Goal: Transaction & Acquisition: Download file/media

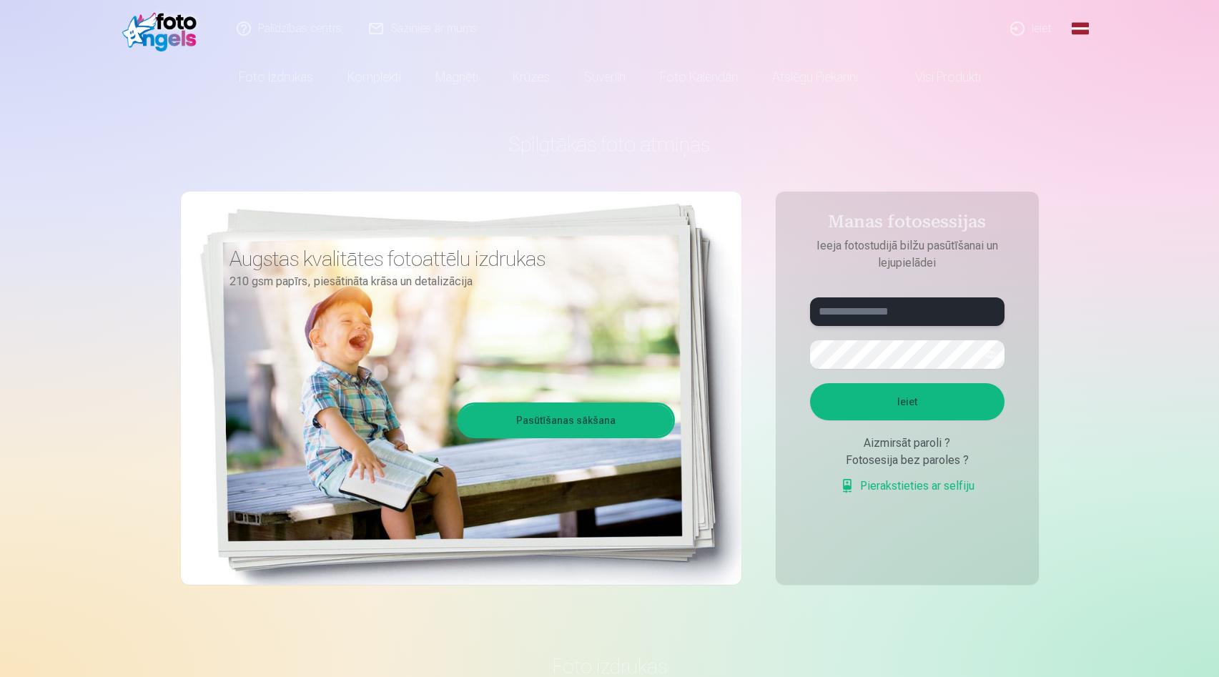
click at [822, 320] on input "text" at bounding box center [907, 311] width 195 height 29
type input "**********"
click at [877, 404] on button "Ieiet" at bounding box center [907, 401] width 195 height 37
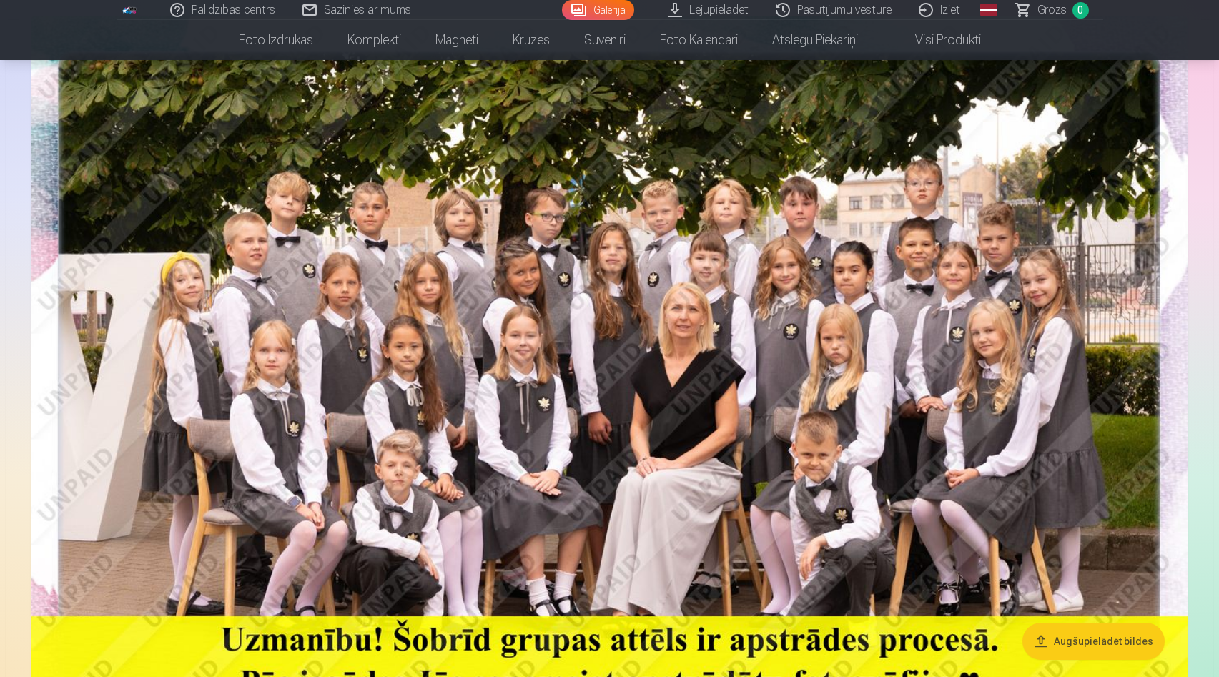
scroll to position [144, 0]
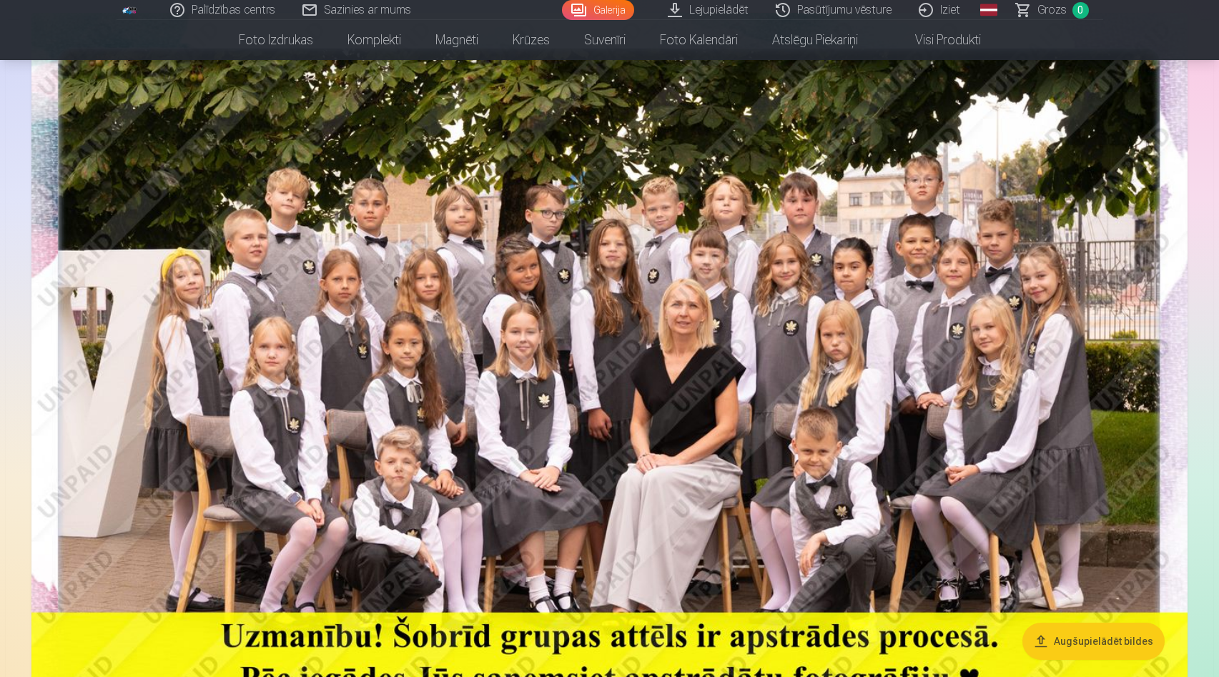
click at [726, 8] on link "Lejupielādēt" at bounding box center [709, 10] width 108 height 20
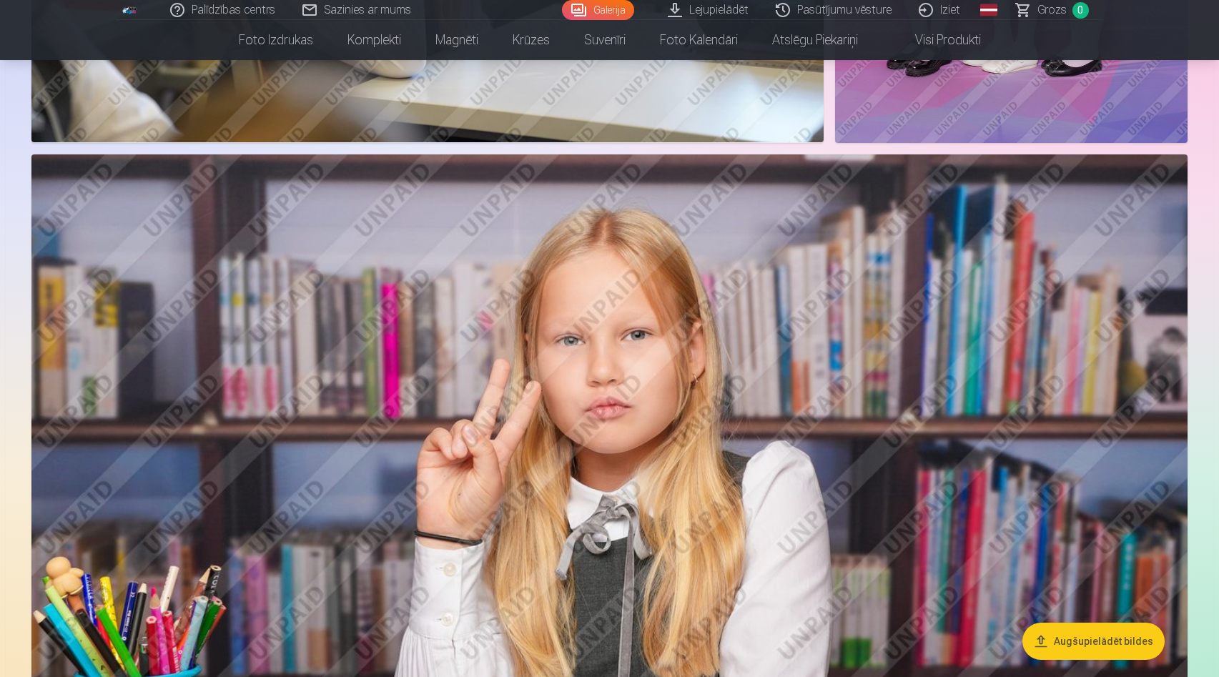
click at [368, 227] on img at bounding box center [609, 539] width 1156 height 771
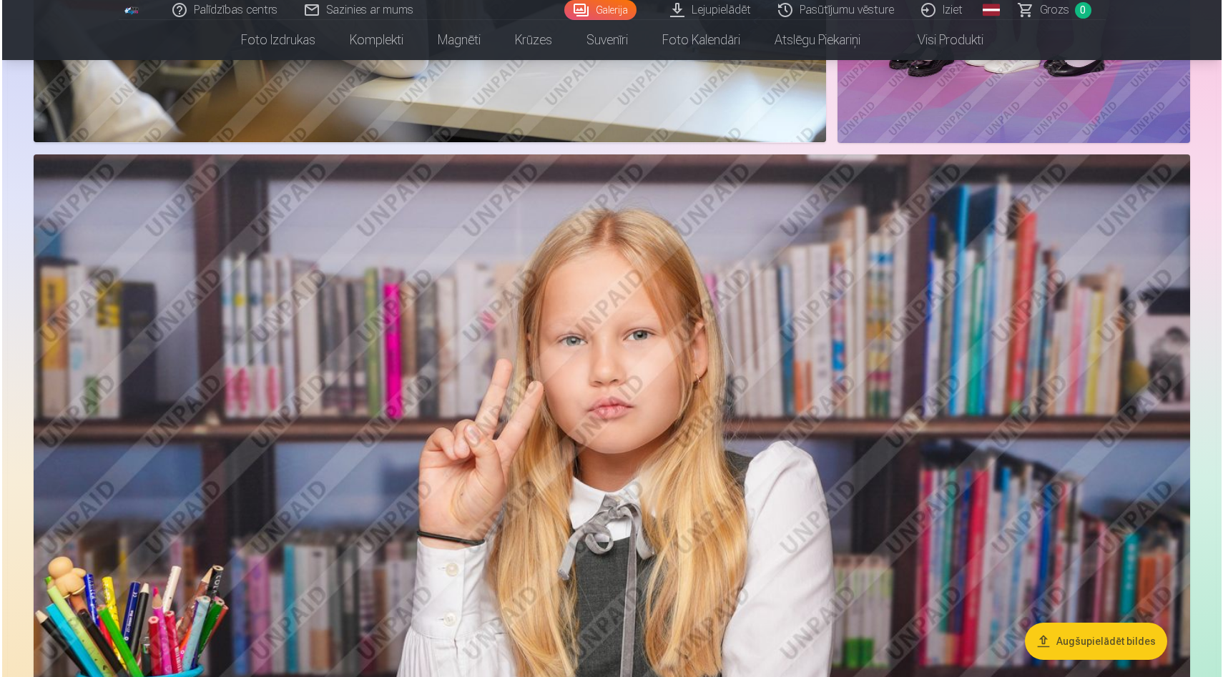
scroll to position [1328, 0]
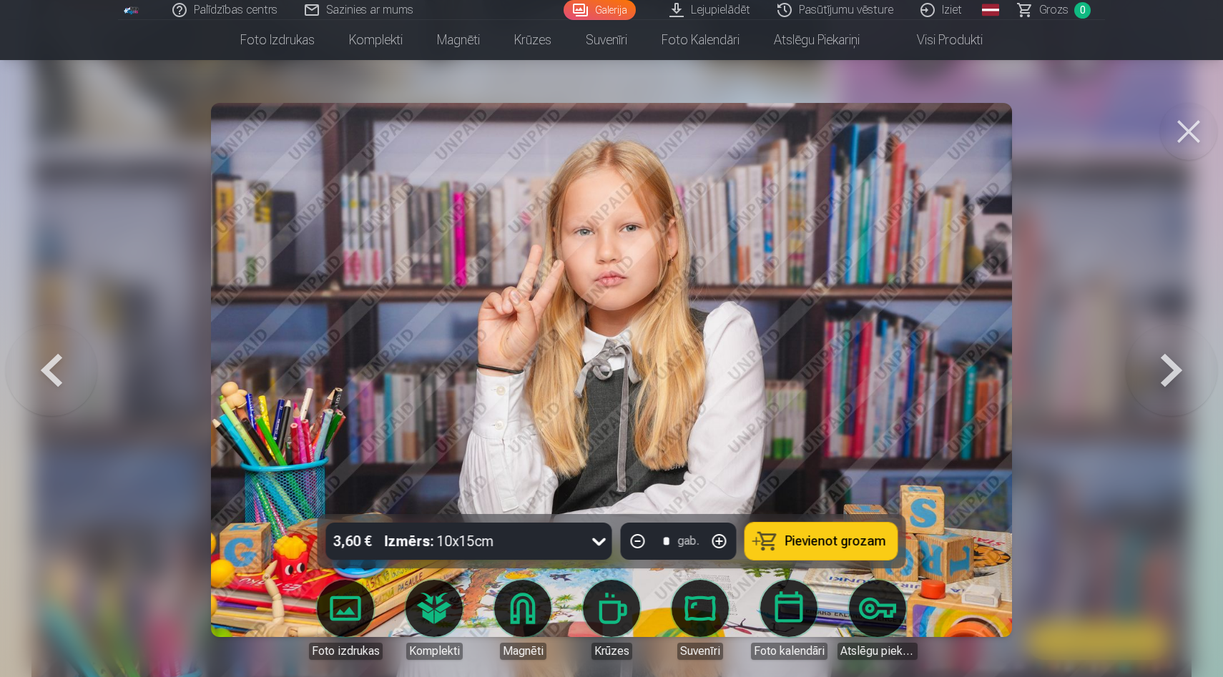
click at [1179, 371] on button at bounding box center [1172, 370] width 92 height 260
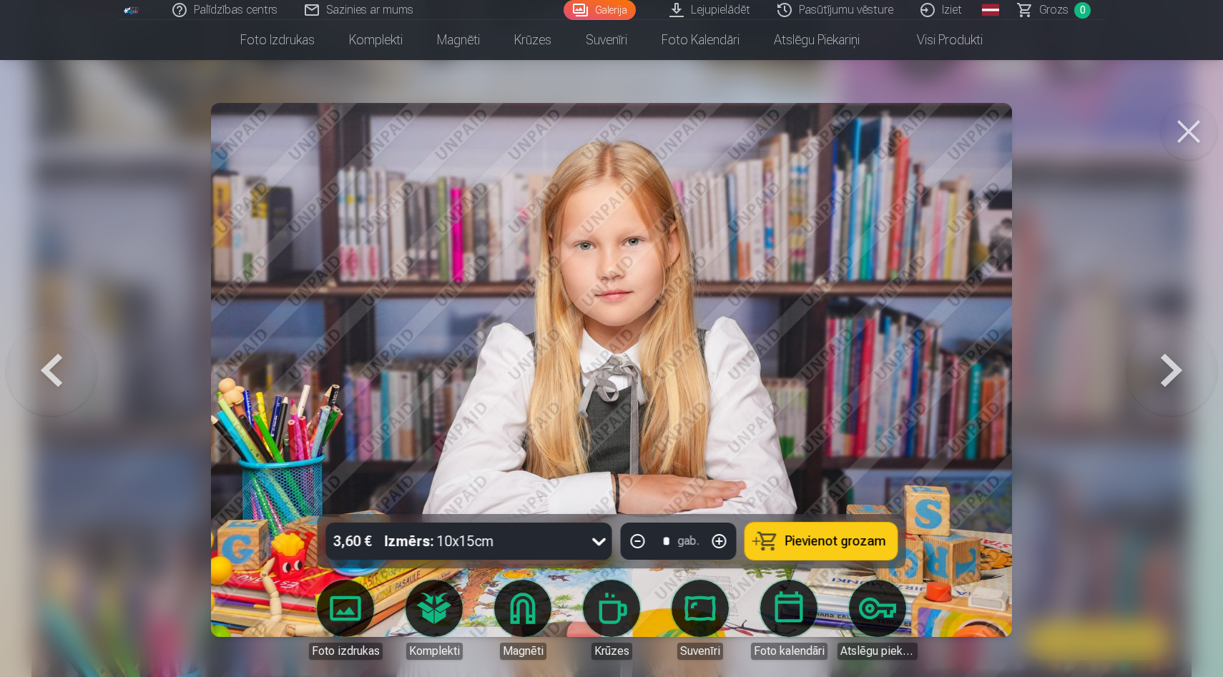
click at [1179, 371] on button at bounding box center [1172, 370] width 92 height 260
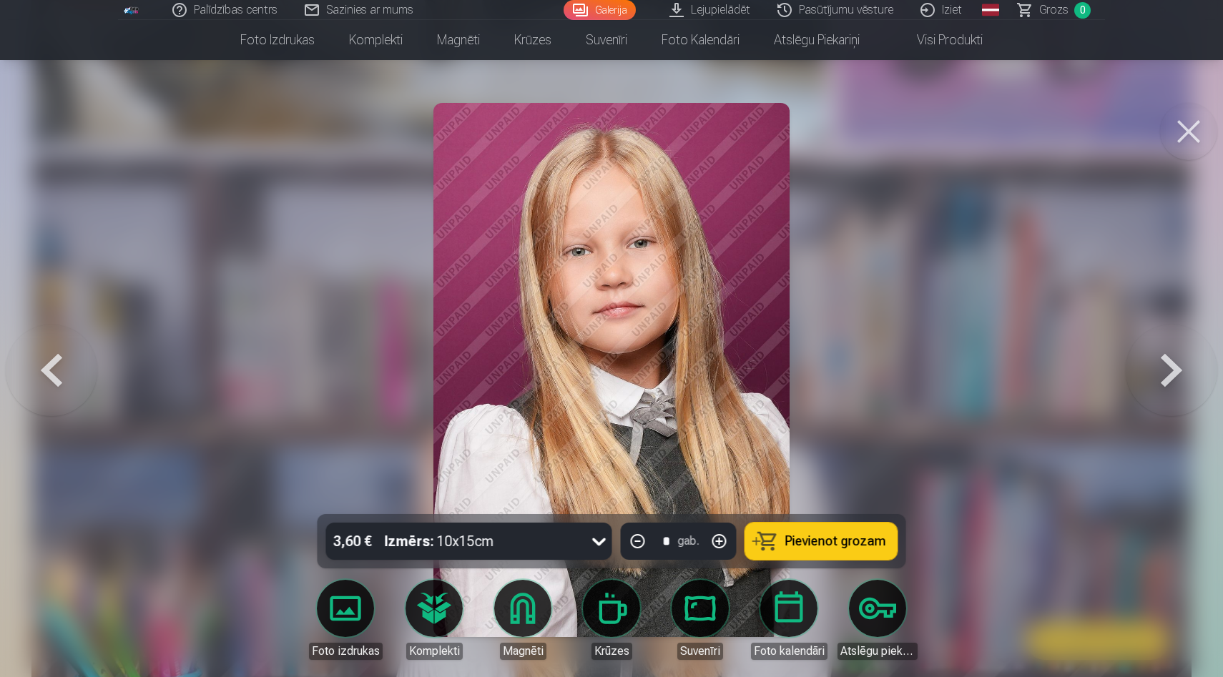
click at [1179, 371] on button at bounding box center [1172, 370] width 92 height 260
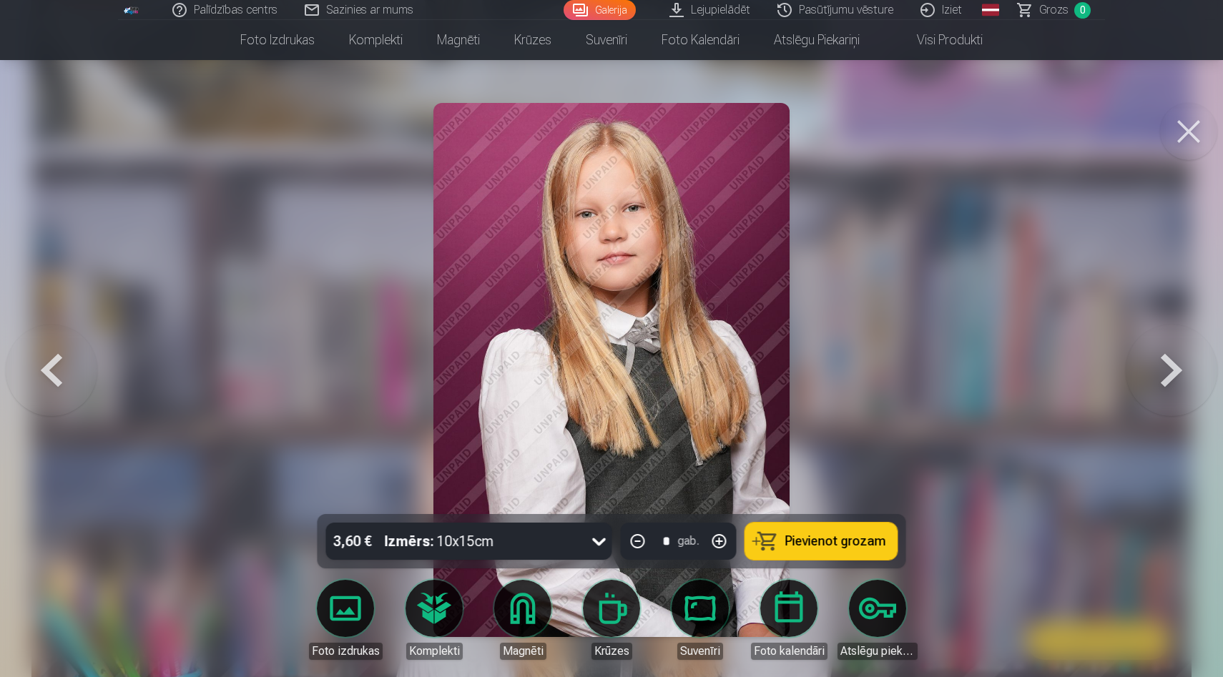
click at [1179, 371] on button at bounding box center [1172, 370] width 92 height 260
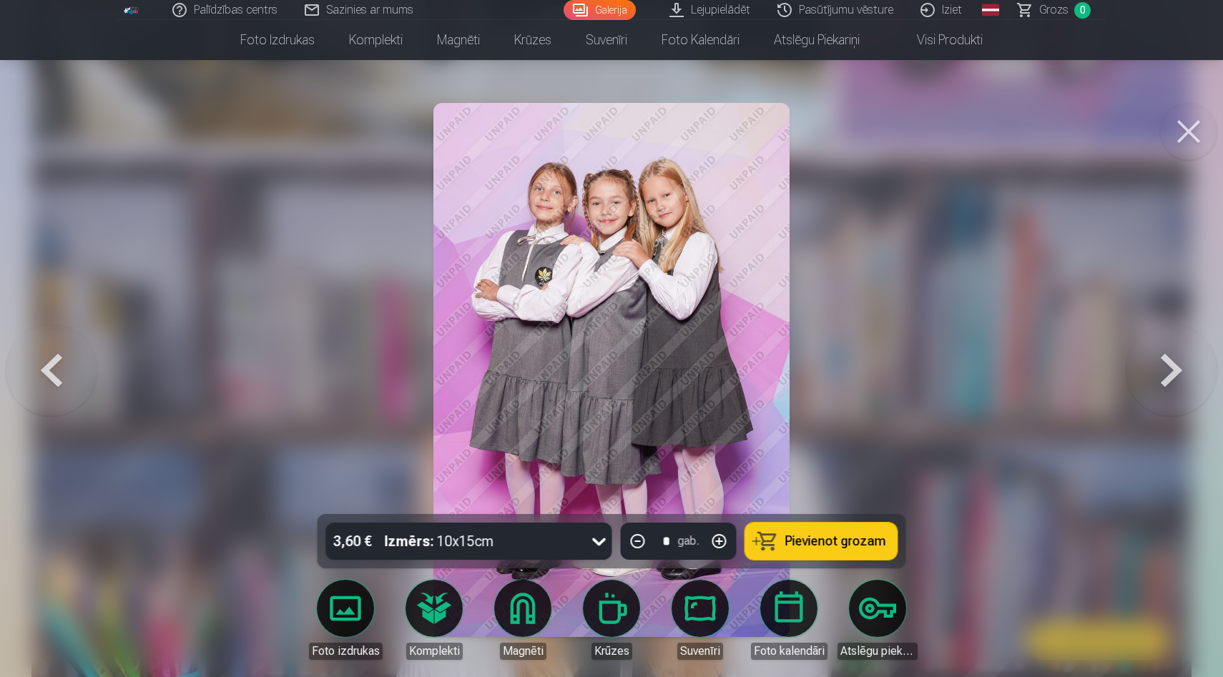
click at [1179, 371] on button at bounding box center [1172, 370] width 92 height 260
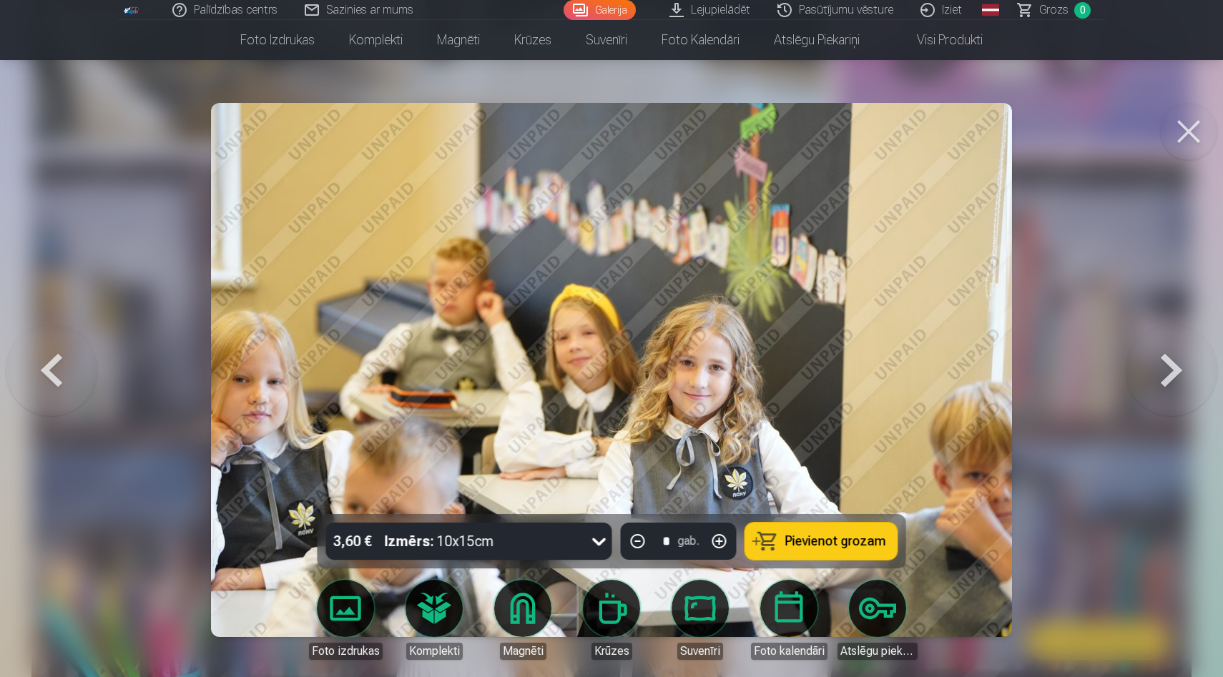
click at [1179, 371] on button at bounding box center [1172, 370] width 92 height 260
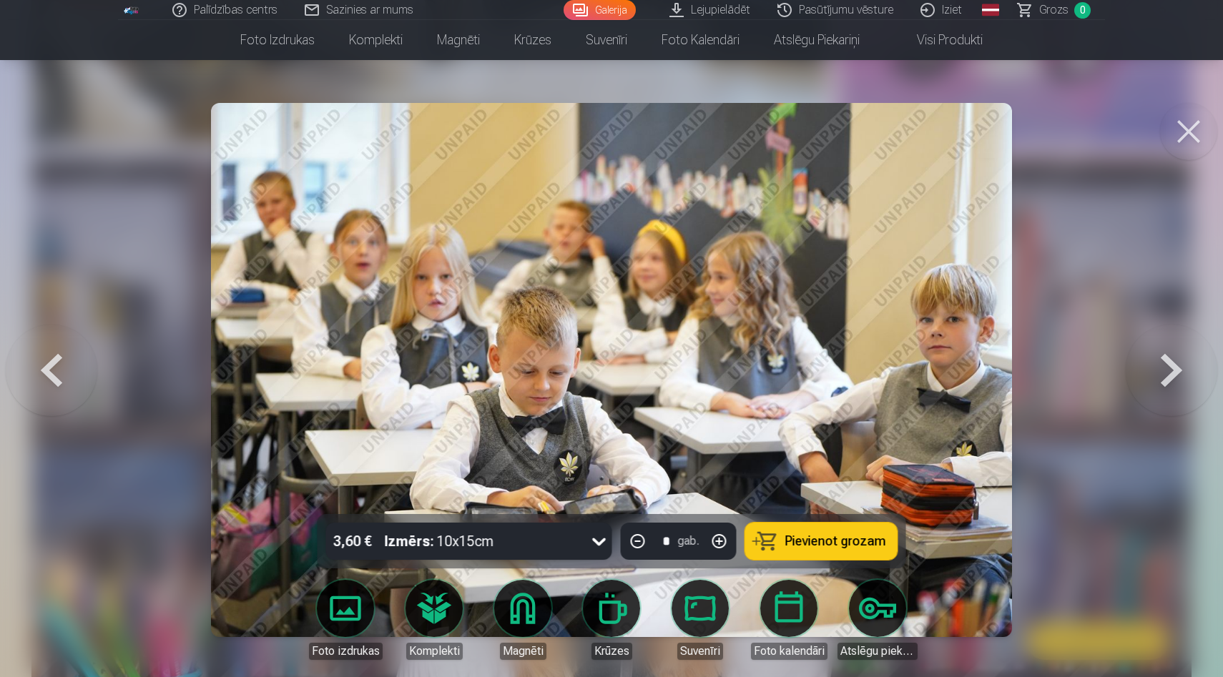
click at [1179, 371] on button at bounding box center [1172, 370] width 92 height 260
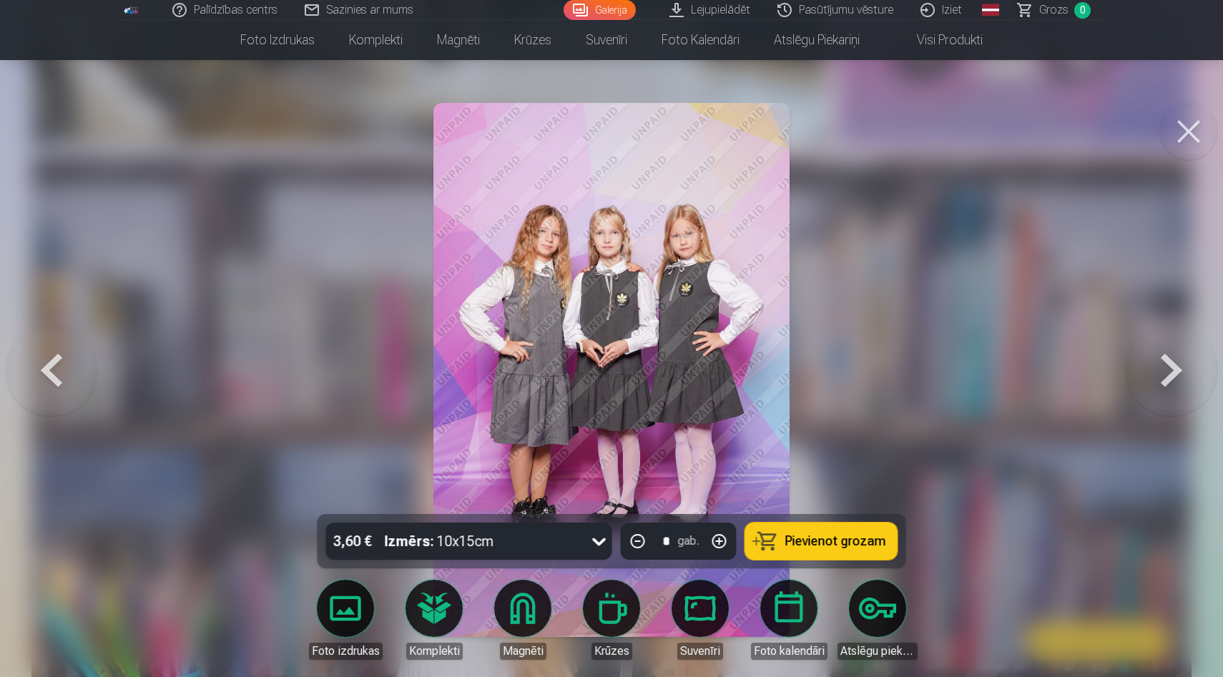
click at [1179, 371] on button at bounding box center [1172, 370] width 92 height 260
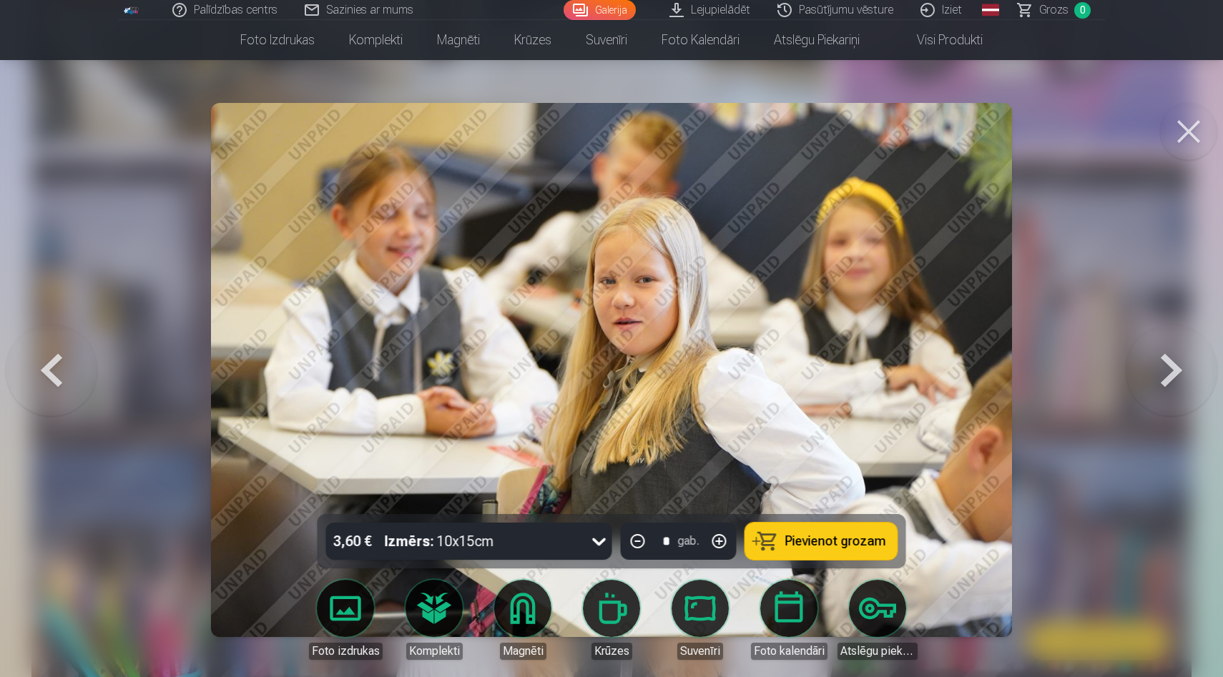
click at [1179, 371] on button at bounding box center [1172, 370] width 92 height 260
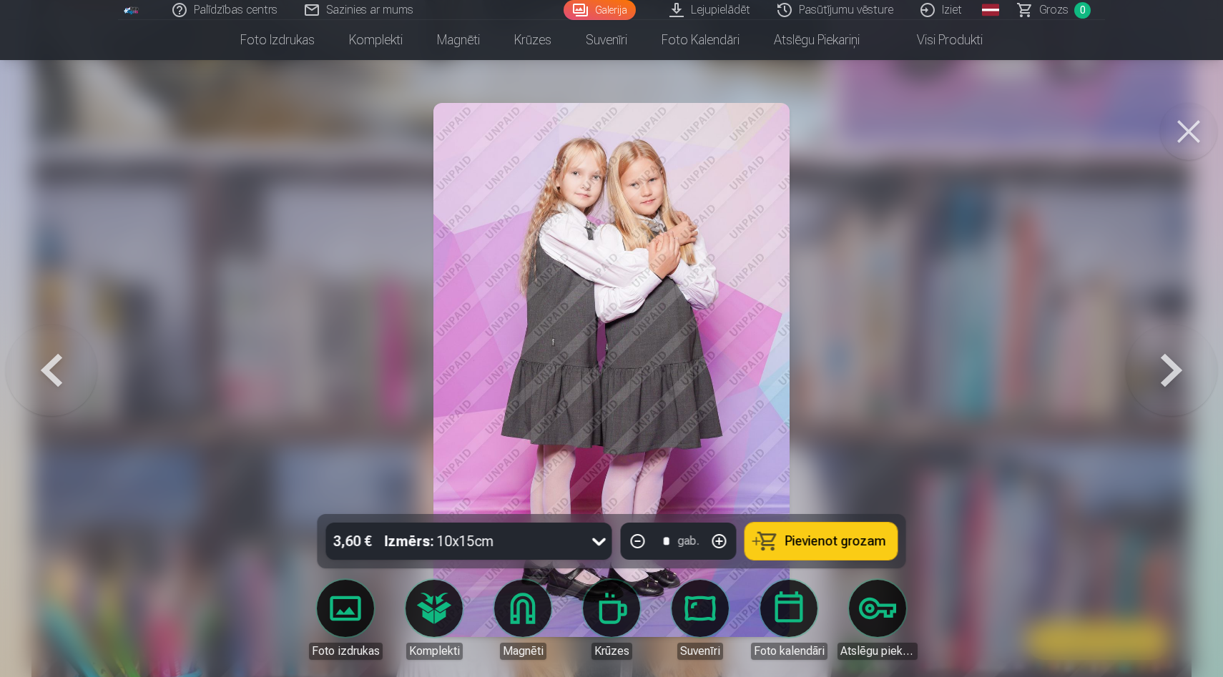
click at [1179, 371] on button at bounding box center [1172, 370] width 92 height 260
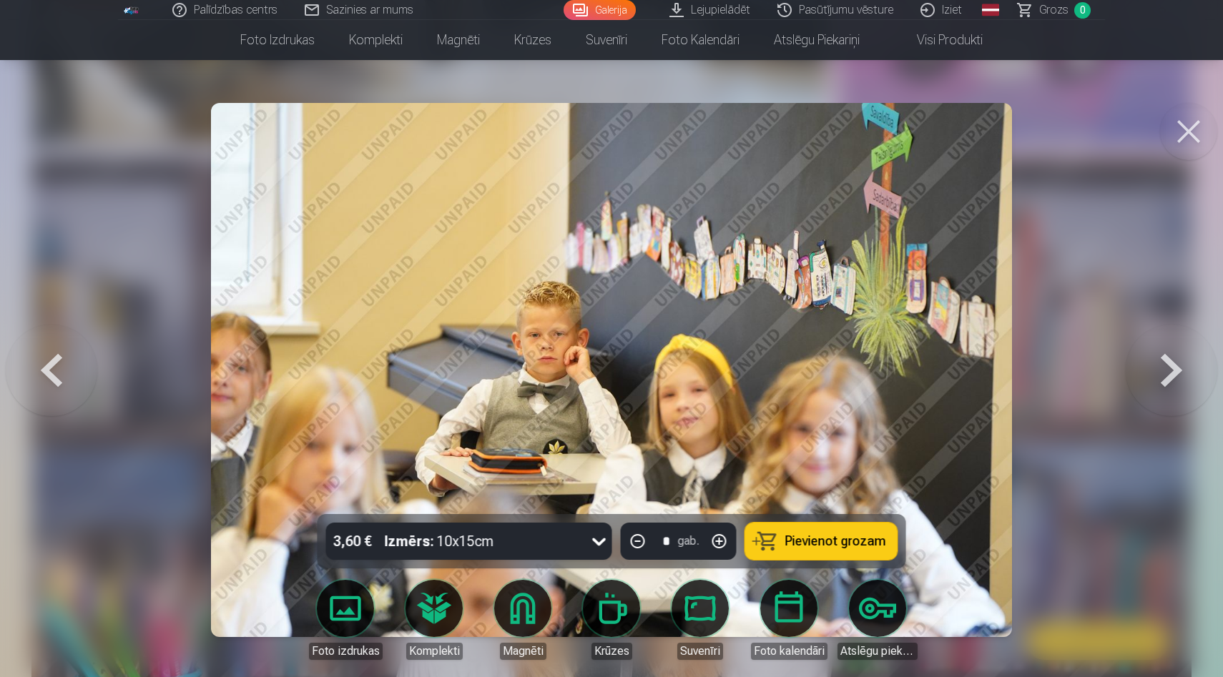
click at [1179, 370] on button at bounding box center [1172, 370] width 92 height 260
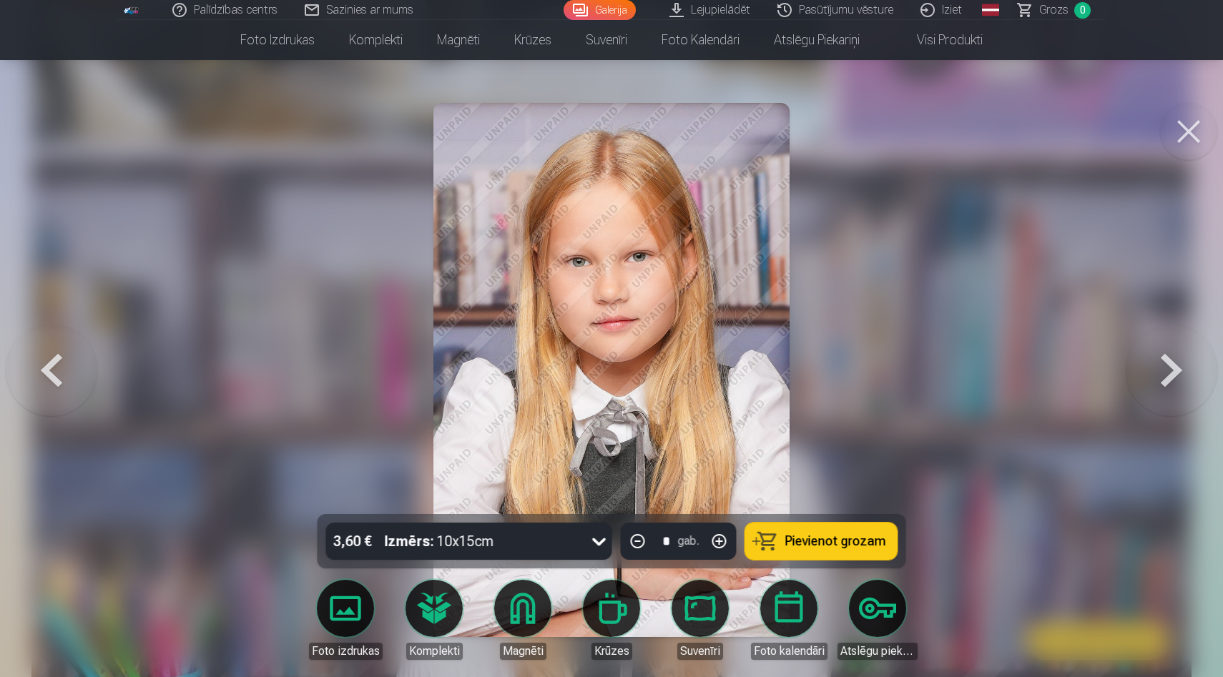
click at [1179, 370] on button at bounding box center [1172, 370] width 92 height 260
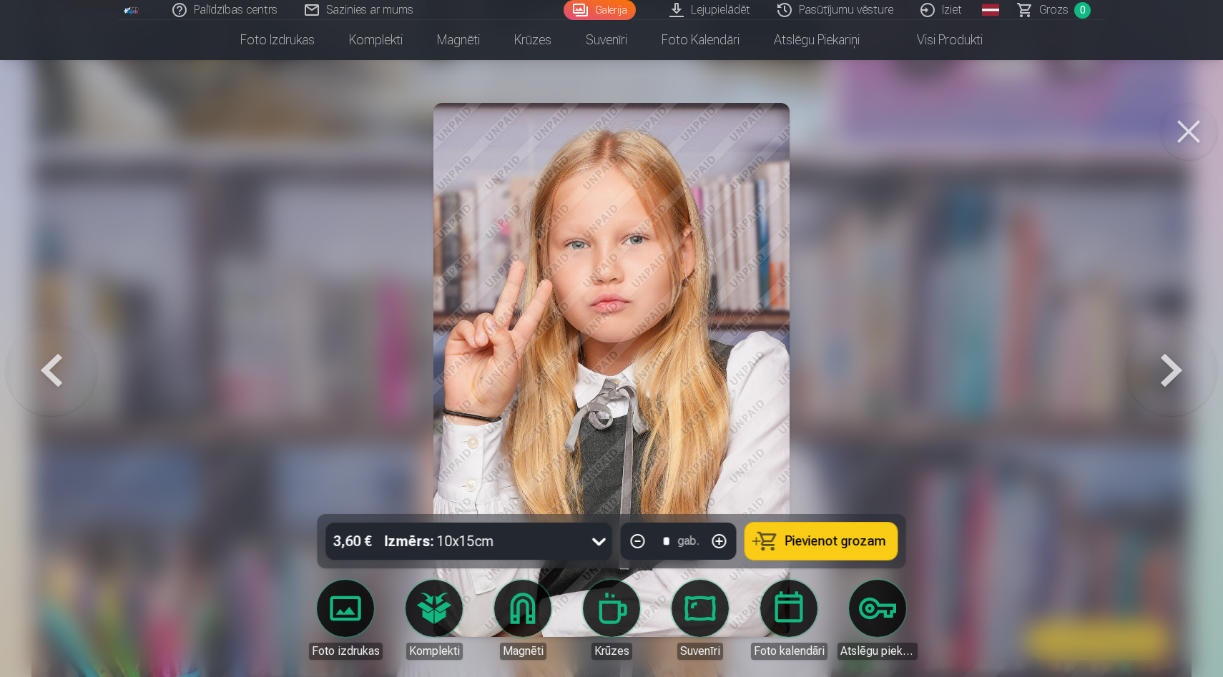
click at [1179, 370] on button at bounding box center [1172, 370] width 92 height 260
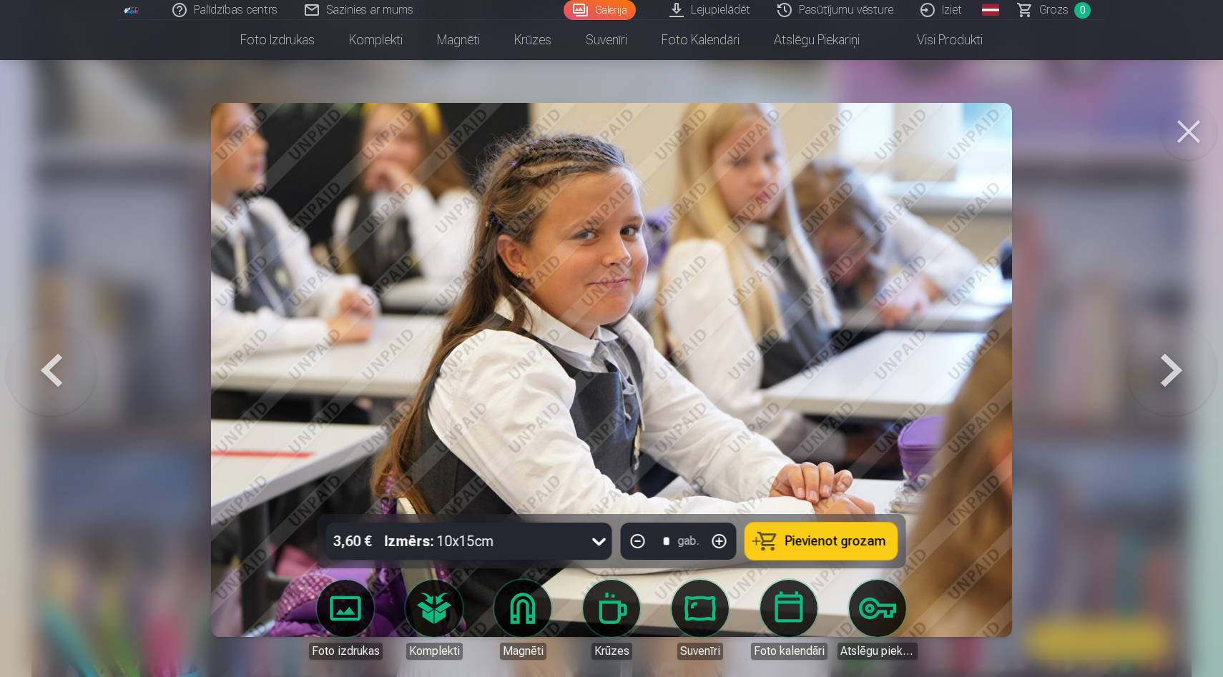
click at [1179, 370] on button at bounding box center [1172, 370] width 92 height 260
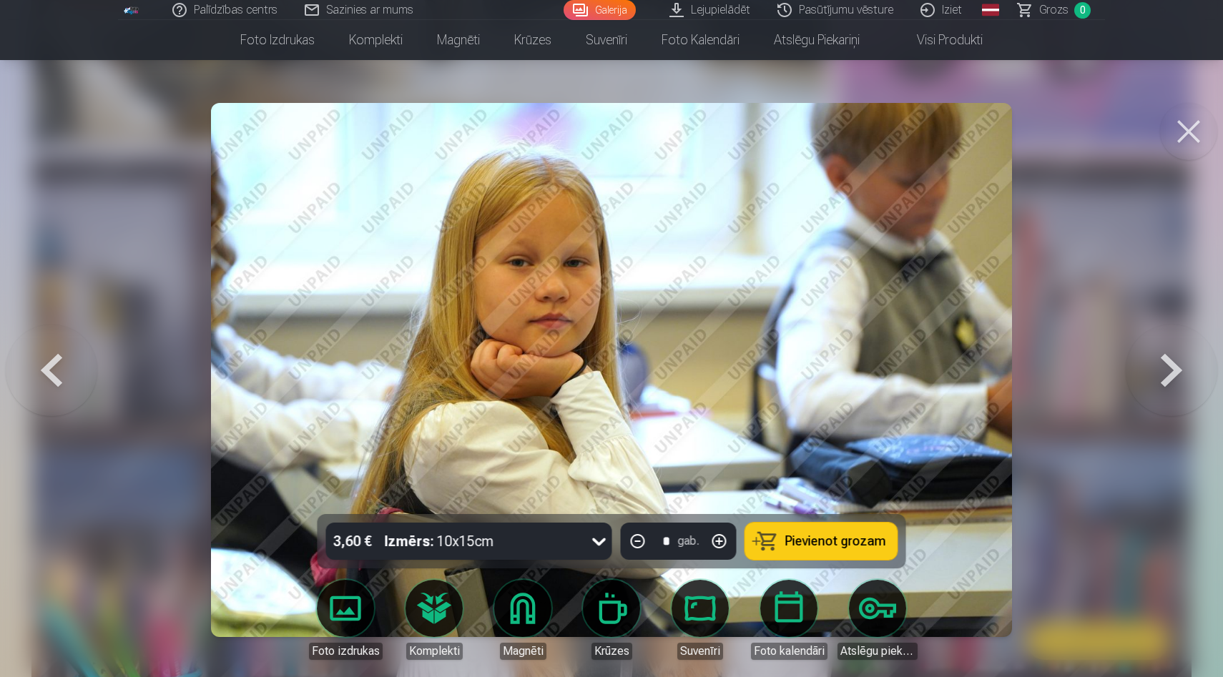
click at [1179, 370] on button at bounding box center [1172, 370] width 92 height 260
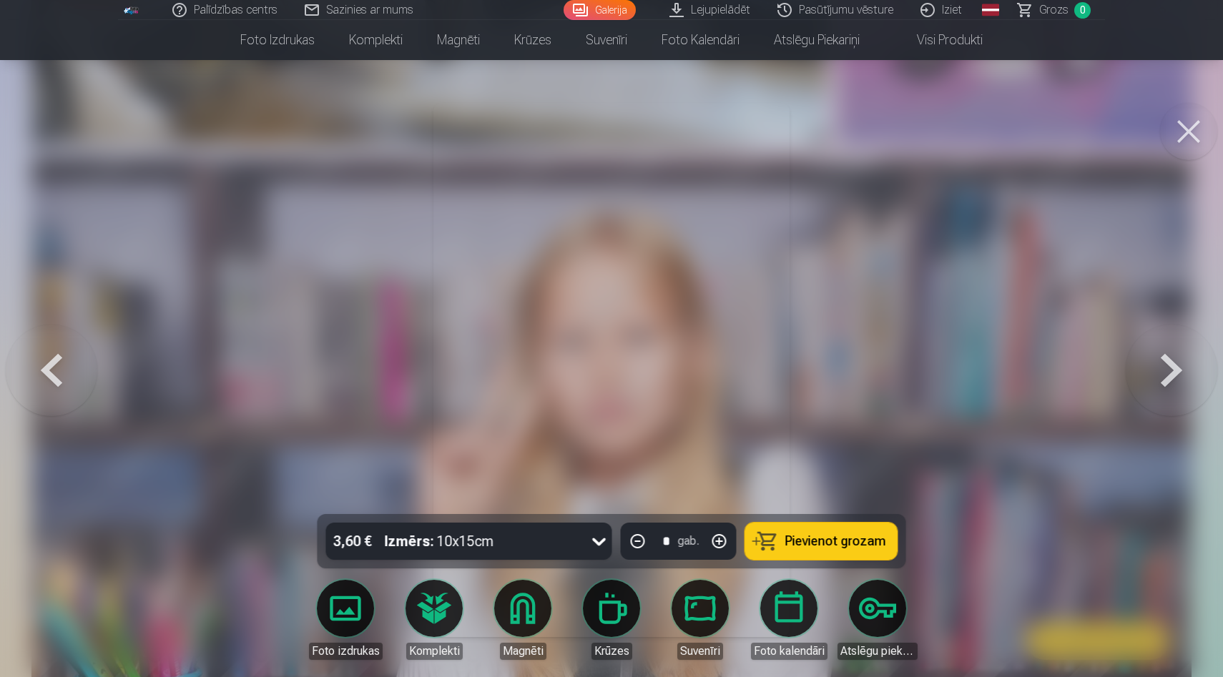
click at [1179, 370] on button at bounding box center [1172, 370] width 92 height 260
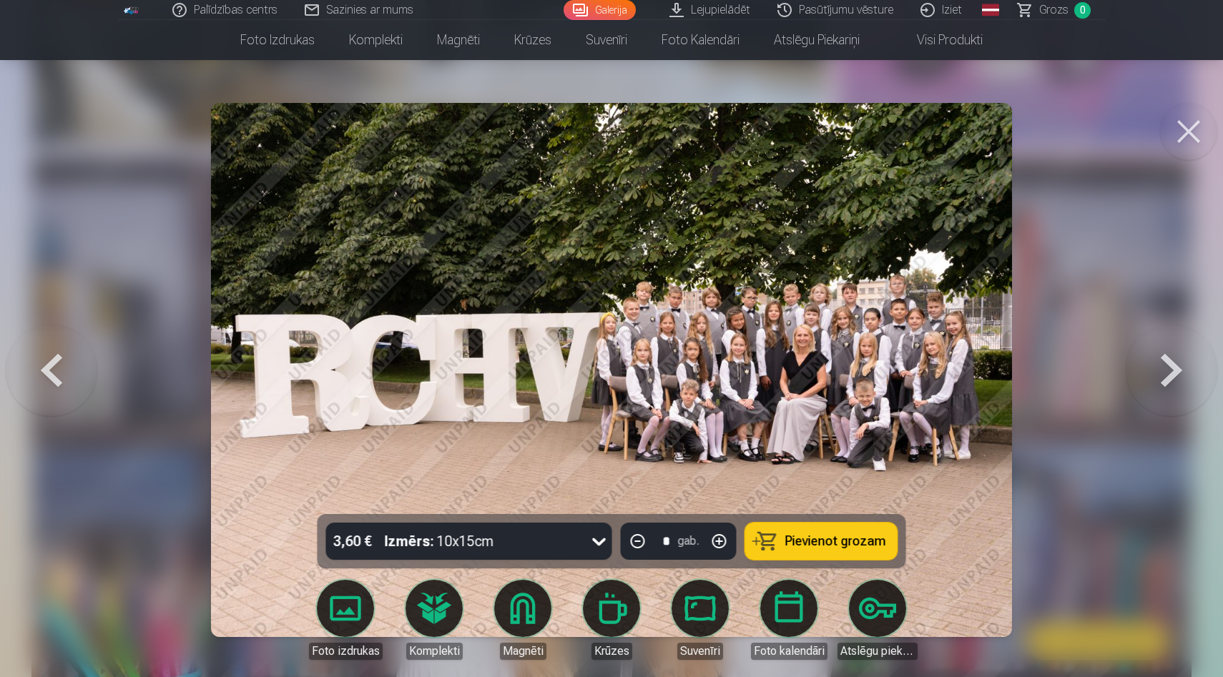
click at [1179, 370] on button at bounding box center [1172, 370] width 92 height 260
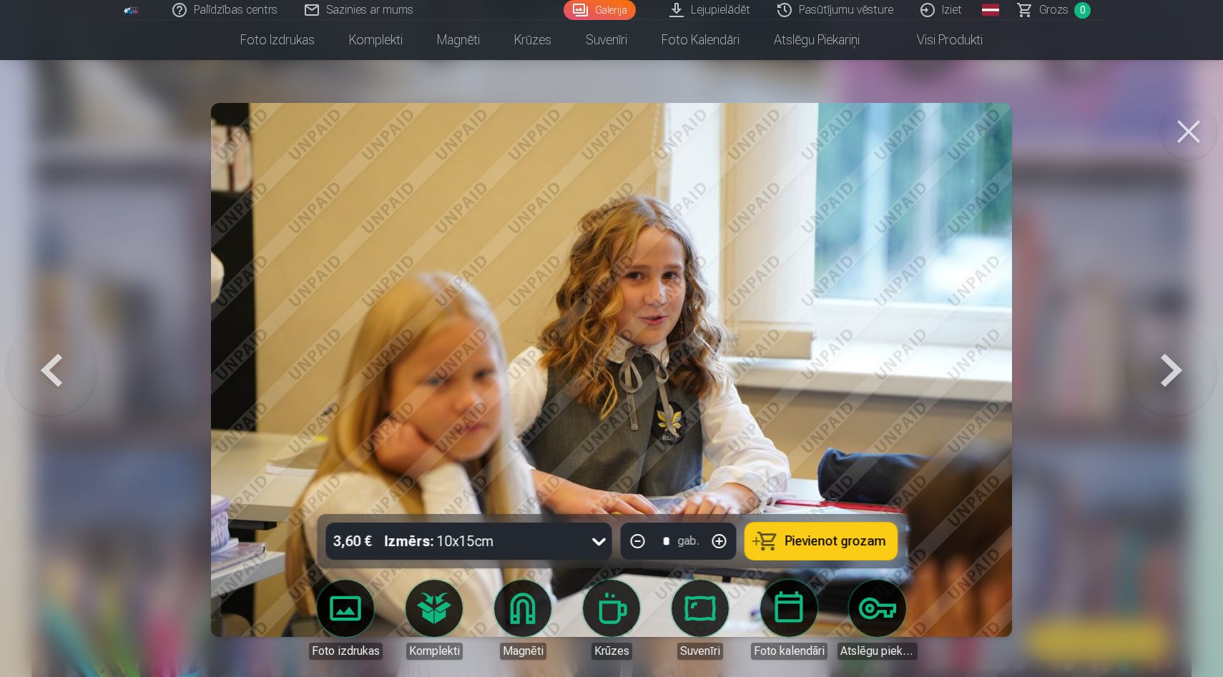
click at [1179, 370] on button at bounding box center [1172, 370] width 92 height 260
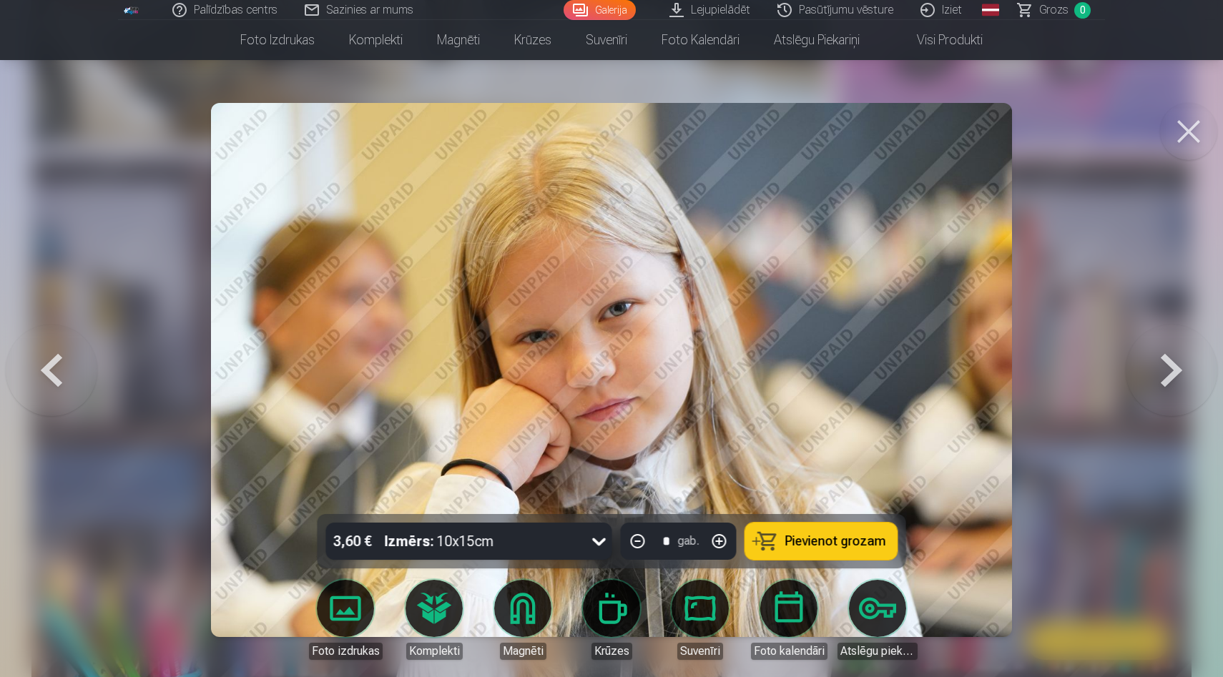
click at [1164, 375] on button at bounding box center [1172, 370] width 92 height 260
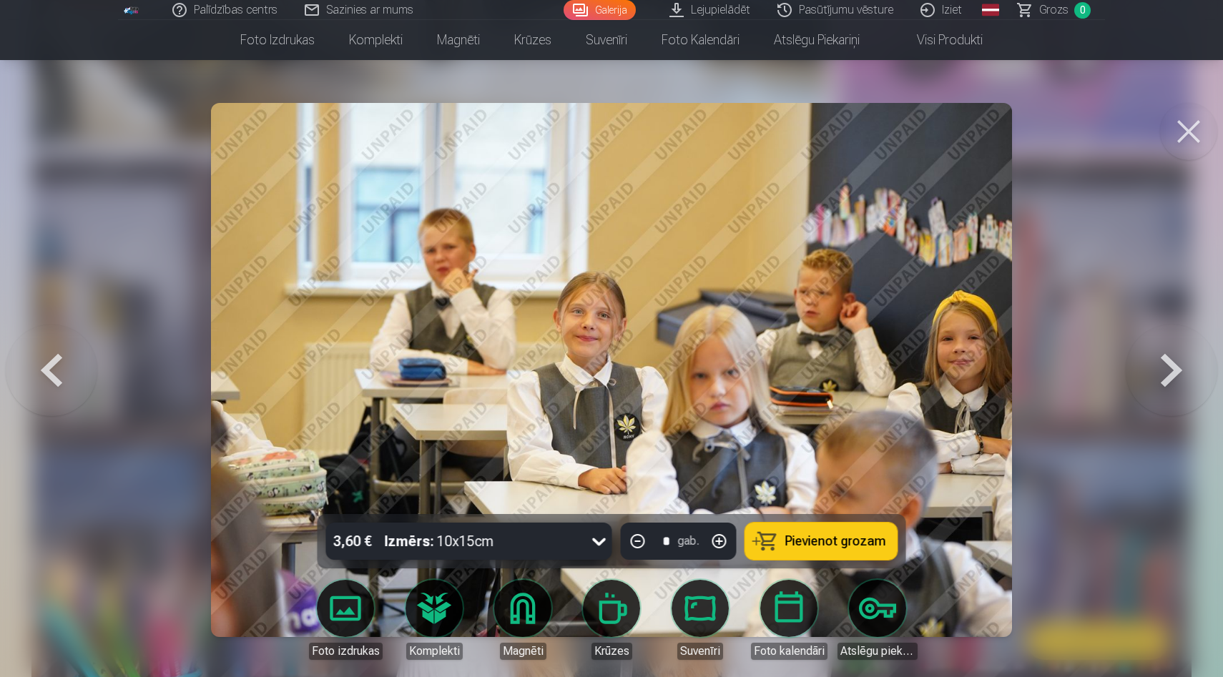
click at [1165, 371] on button at bounding box center [1172, 370] width 92 height 260
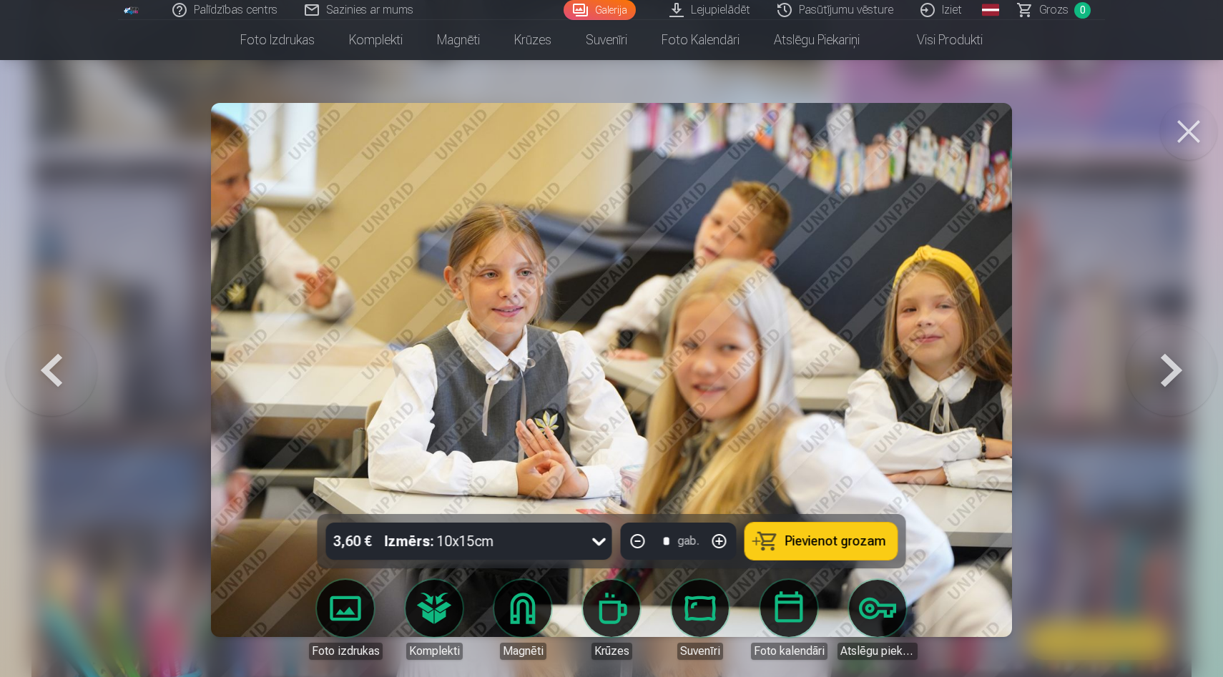
click at [1165, 371] on button at bounding box center [1172, 370] width 92 height 260
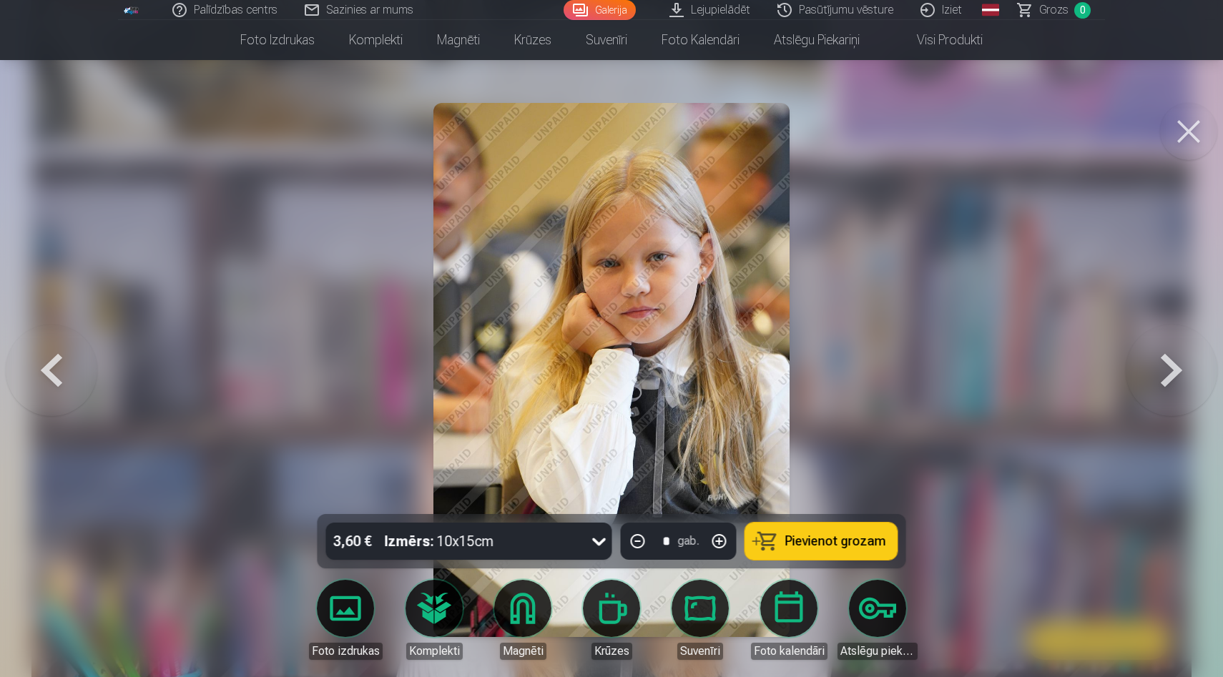
click at [1165, 371] on button at bounding box center [1172, 370] width 92 height 260
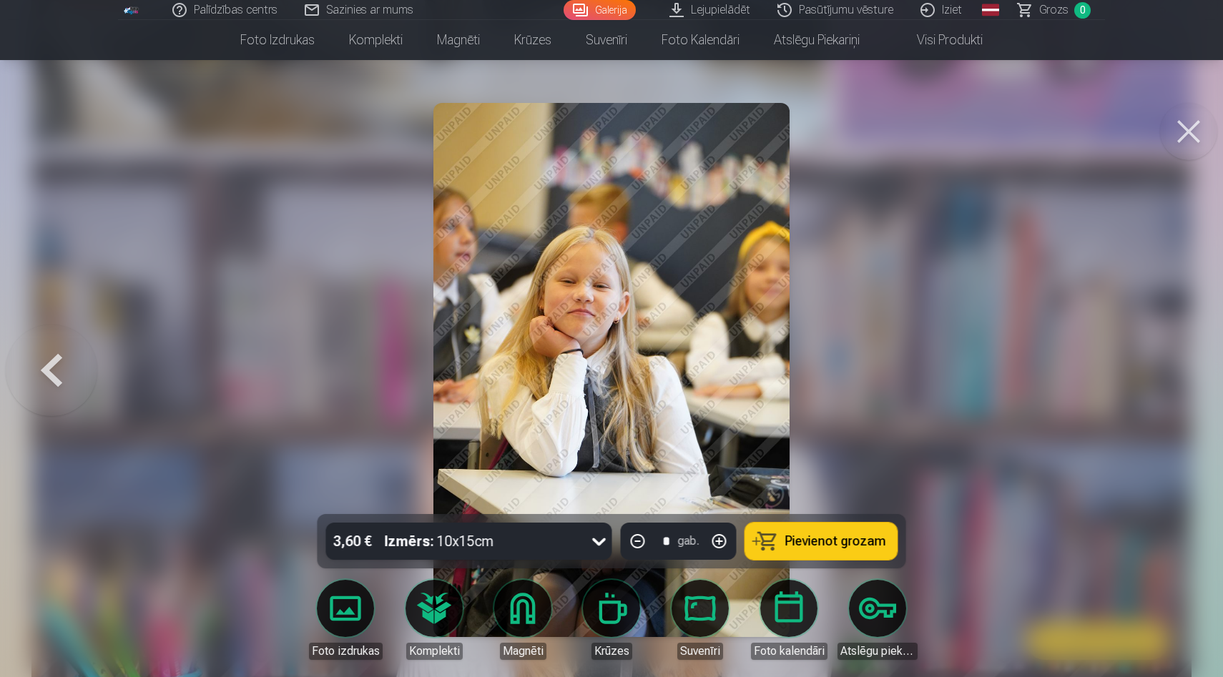
click at [1165, 371] on div at bounding box center [611, 338] width 1223 height 677
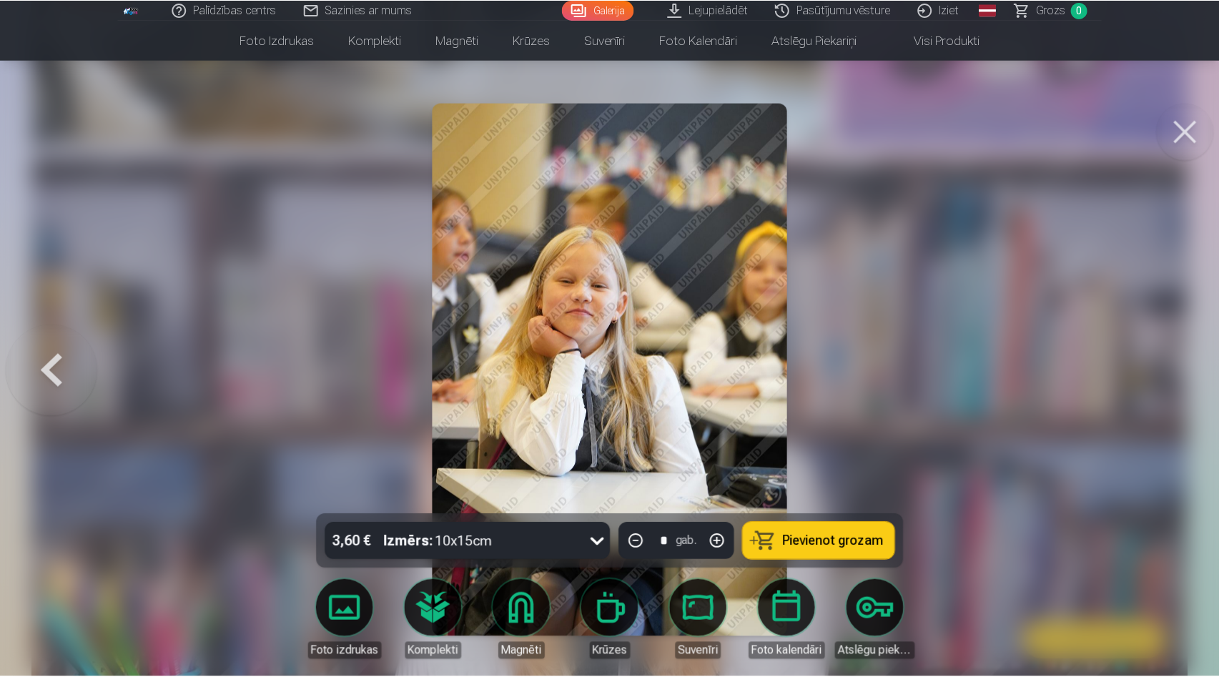
scroll to position [1326, 0]
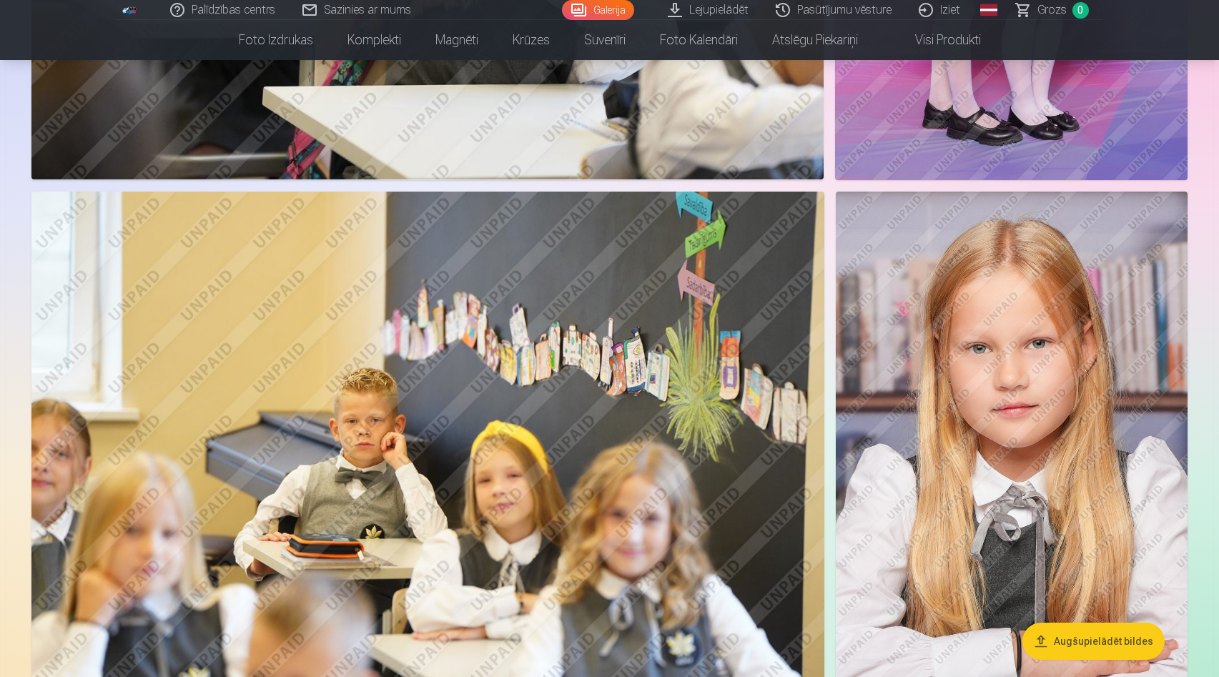
scroll to position [5073, 0]
